Goal: Find contact information: Find contact information

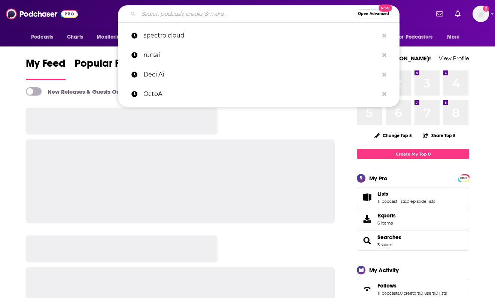
click at [213, 18] on input "Search podcasts, credits, & more..." at bounding box center [247, 14] width 216 height 12
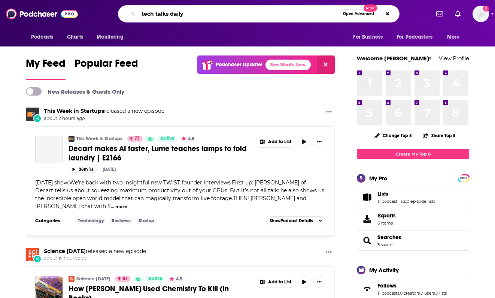
type input "tech talks daily"
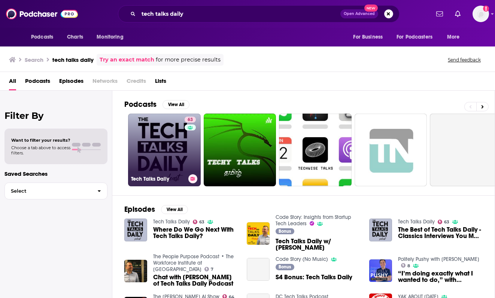
click at [180, 152] on link "63 Tech Talks Daily" at bounding box center [164, 150] width 73 height 73
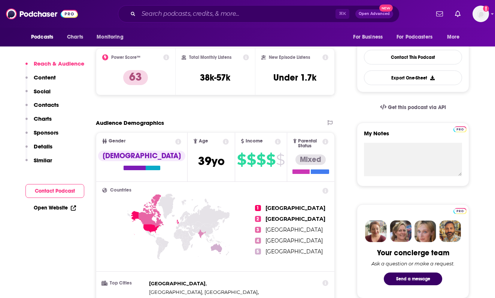
scroll to position [614, 0]
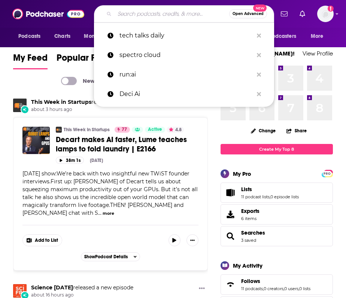
click at [177, 14] on input "Search podcasts, credits, & more..." at bounding box center [172, 14] width 115 height 12
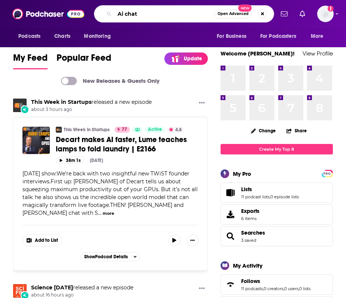
type input "Ai chat"
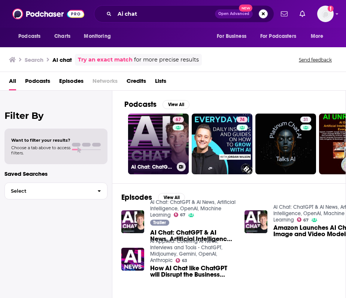
click at [151, 143] on link "67 AI Chat: ChatGPT & AI News, Artificial Intelligence, OpenAI, Machine Learning" at bounding box center [158, 144] width 61 height 61
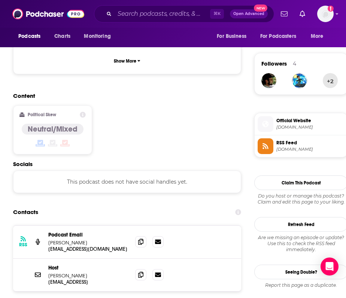
scroll to position [523, 0]
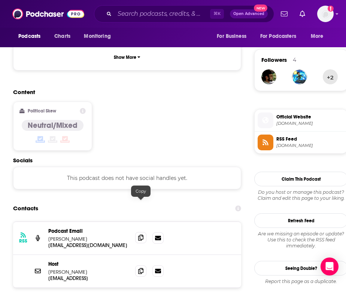
click at [142, 235] on icon at bounding box center [140, 238] width 5 height 6
click at [146, 265] on span at bounding box center [140, 270] width 11 height 11
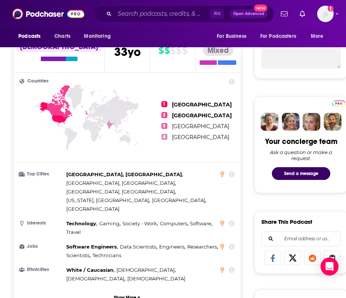
scroll to position [0, 0]
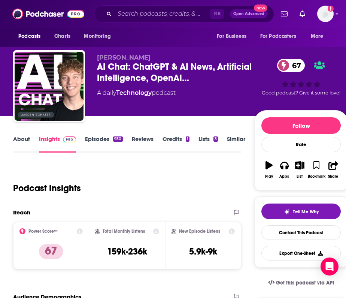
drag, startPoint x: 156, startPoint y: 58, endPoint x: 96, endPoint y: 58, distance: 60.3
click at [96, 58] on div "[PERSON_NAME] Chat: ChatGPT & AI News, Artificial Intelligence, OpenAI… 67 A da…" at bounding box center [180, 87] width 335 height 75
copy span "[PERSON_NAME]"
click at [17, 141] on link "About" at bounding box center [21, 143] width 17 height 17
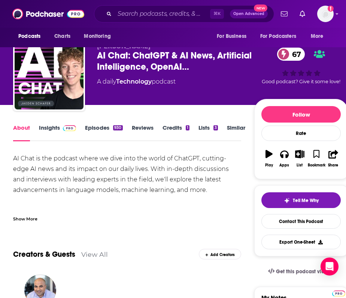
scroll to position [12, 0]
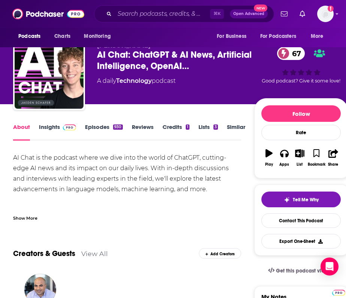
click at [30, 219] on div "Show More" at bounding box center [25, 217] width 24 height 7
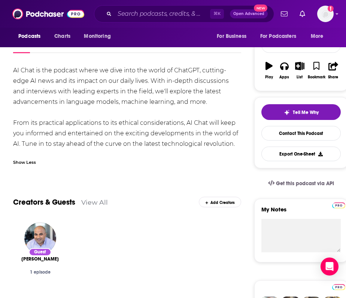
scroll to position [0, 0]
